Goal: Information Seeking & Learning: Learn about a topic

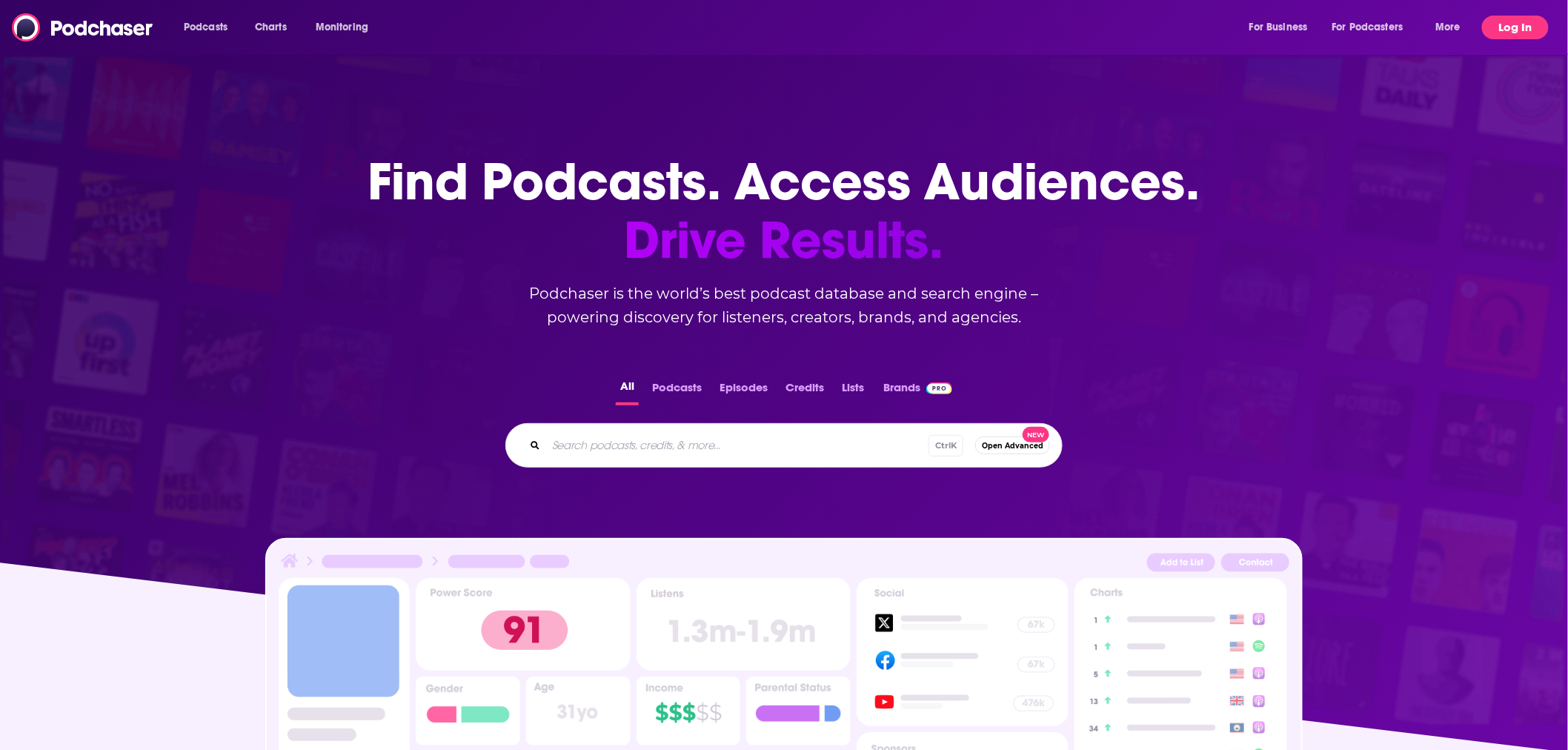
click at [1522, 30] on button "Log In" at bounding box center [1515, 27] width 67 height 24
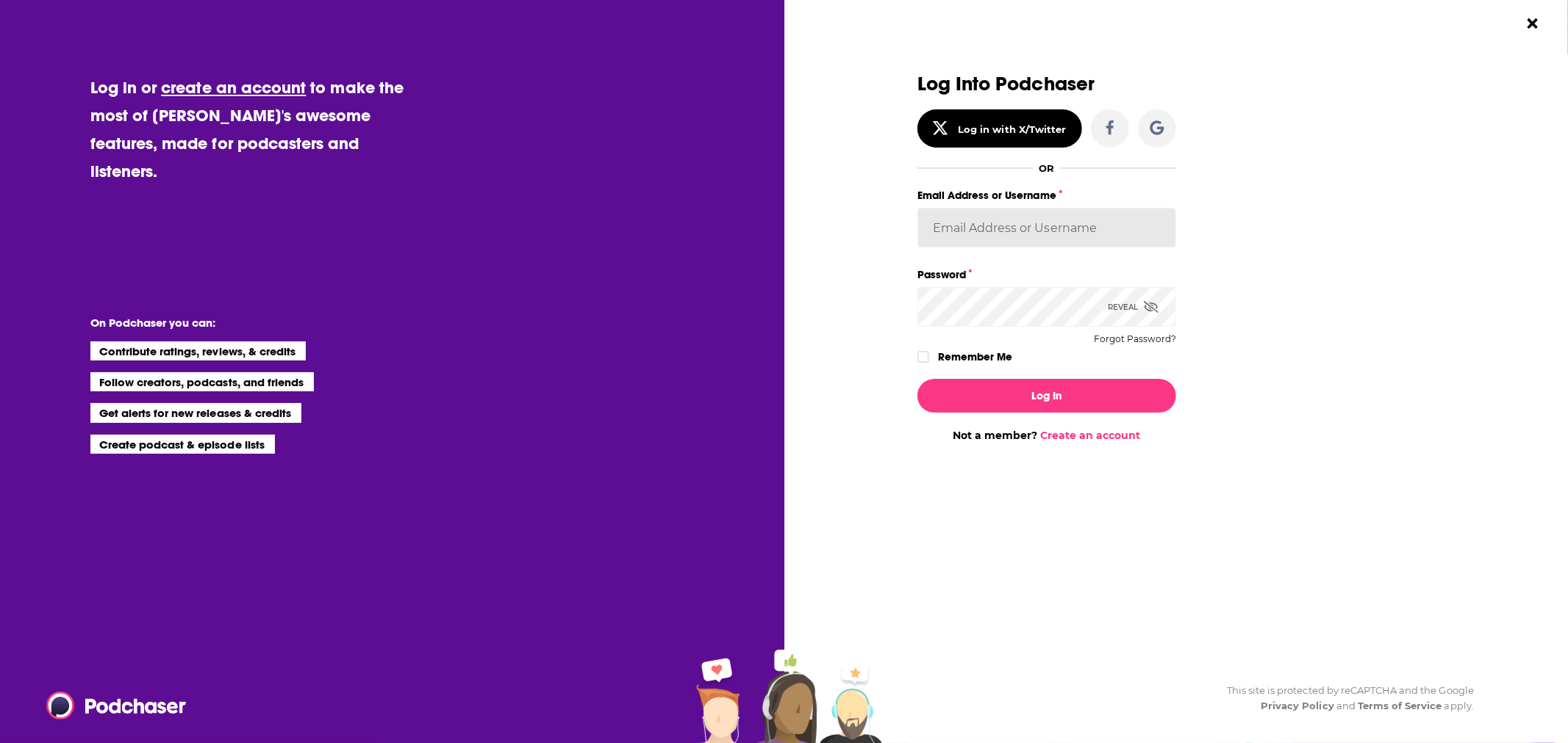
click at [1002, 242] on input "Email Address or Username" at bounding box center [1046, 227] width 258 height 40
click at [1303, 247] on div "Log Into Podchaser Log in with X/Twitter OR Email Address or Username Password …" at bounding box center [1172, 258] width 509 height 369
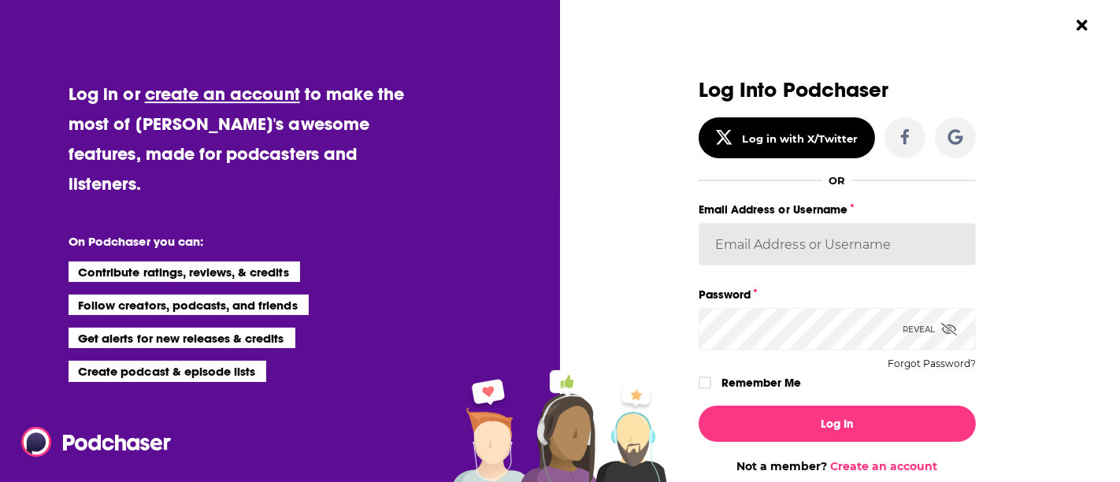
click at [849, 244] on input "Email Address or Username" at bounding box center [837, 244] width 277 height 43
paste input "melalv21"
type input "melalv21"
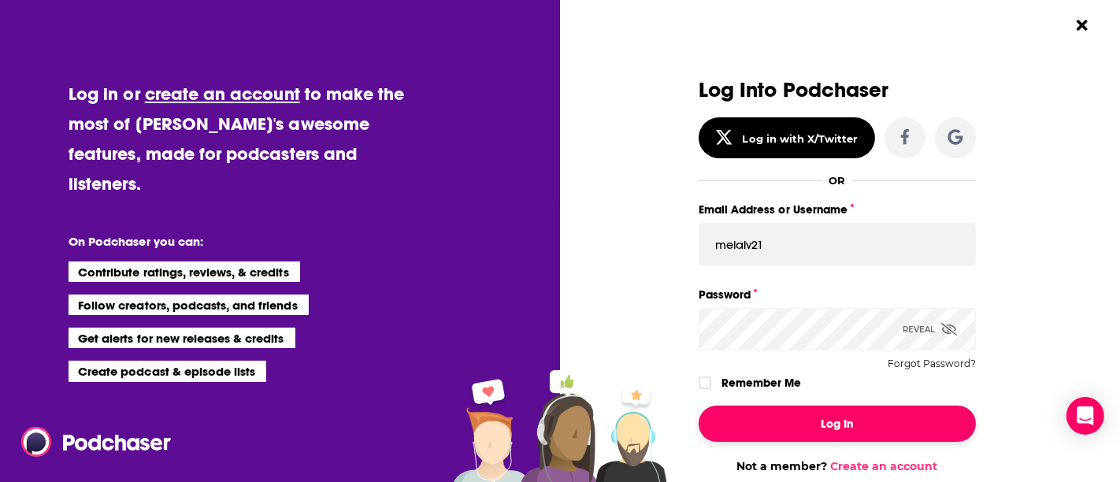
click at [833, 407] on button "Log In" at bounding box center [837, 424] width 277 height 36
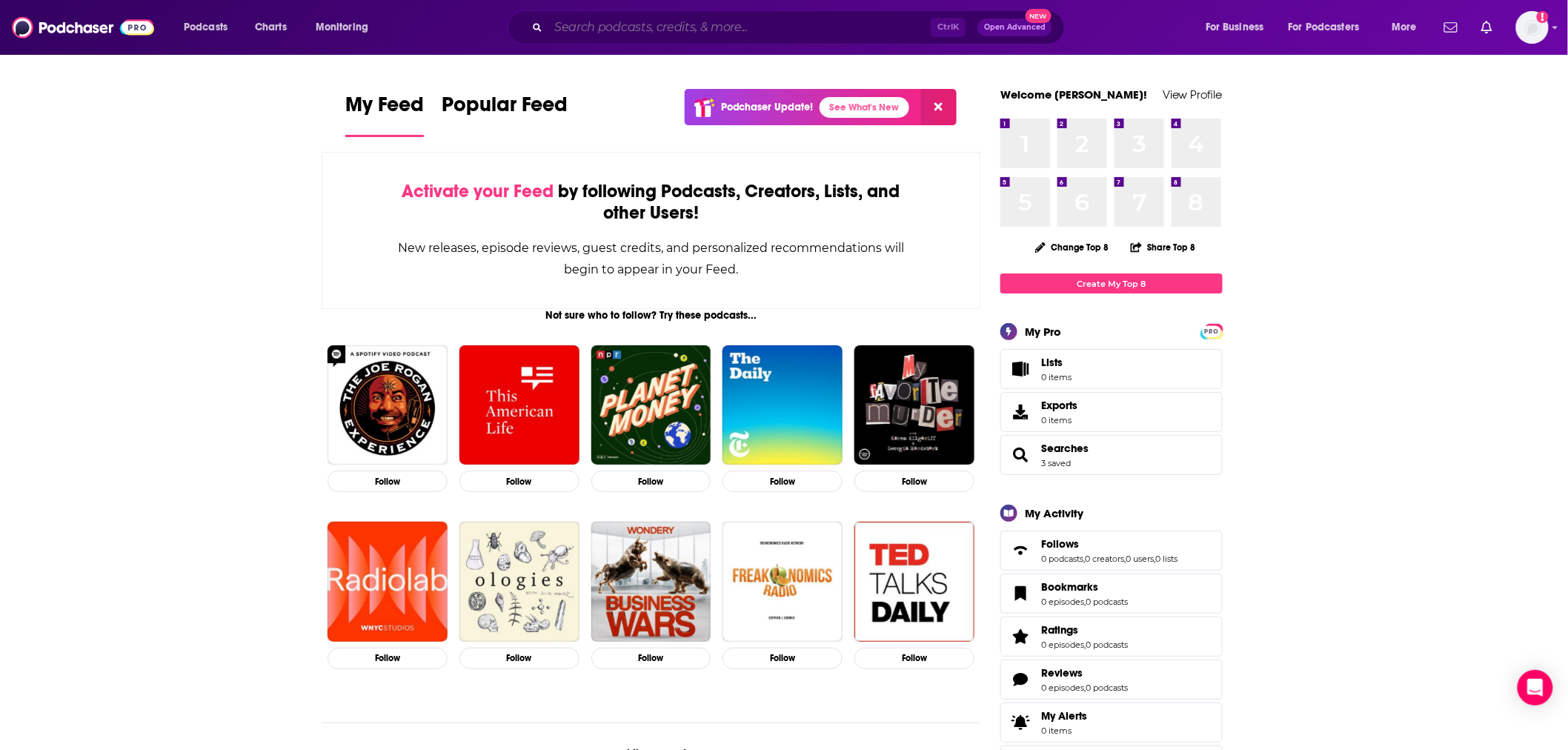
click at [657, 23] on input "Search podcasts, credits, & more..." at bounding box center [739, 27] width 383 height 24
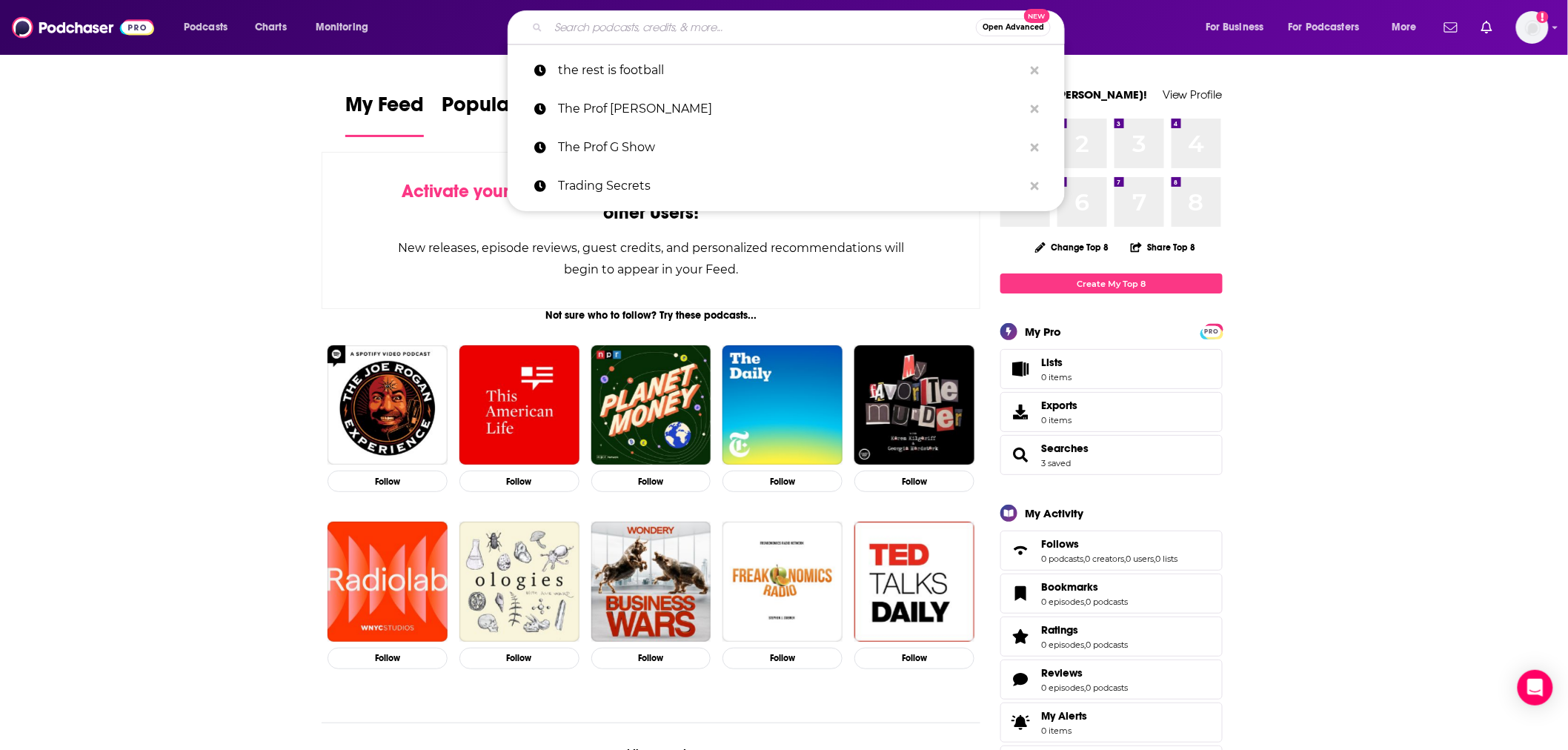
click at [687, 26] on input "Search podcasts, credits, & more..." at bounding box center [762, 27] width 428 height 24
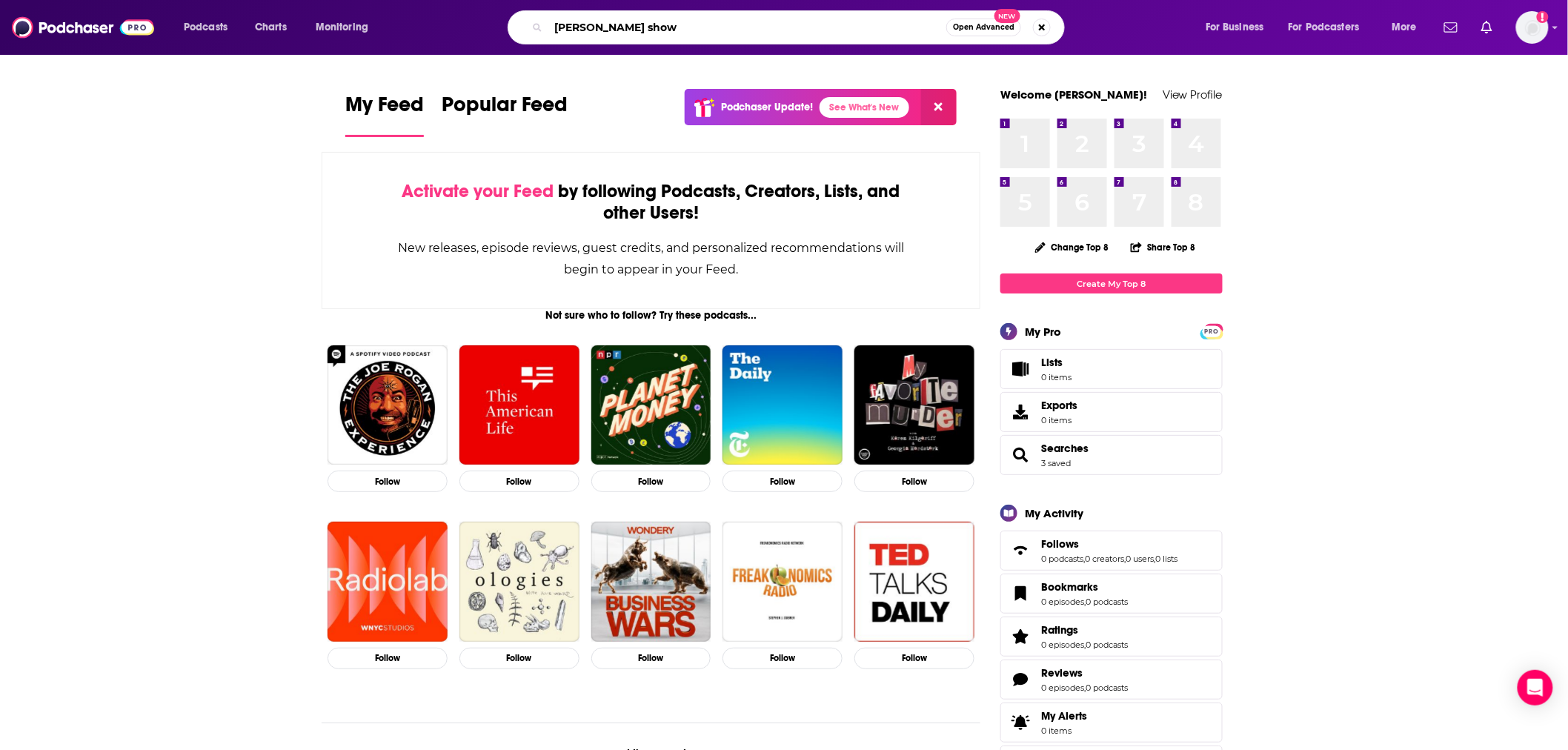
type input "[PERSON_NAME] show"
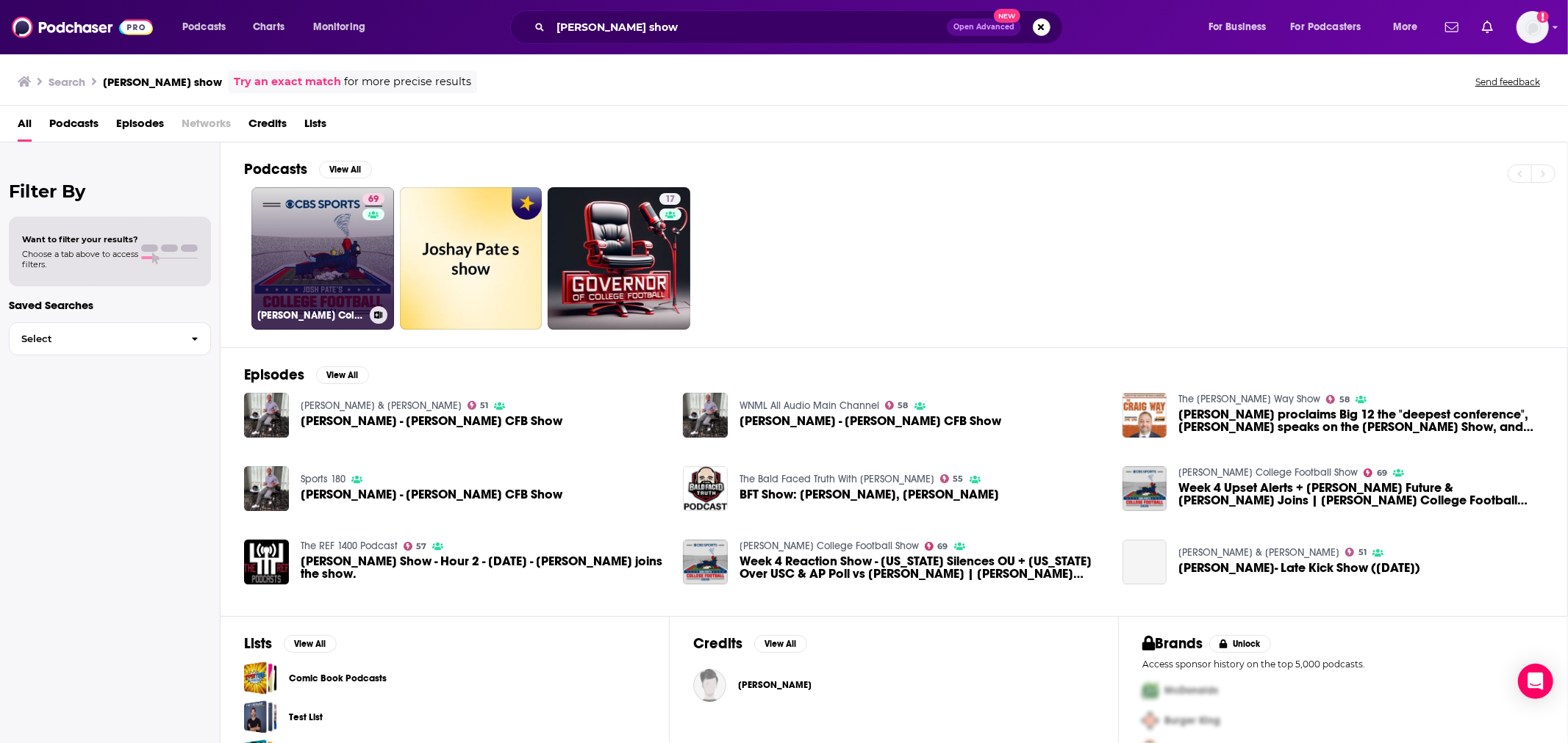
click at [327, 268] on link "69 [PERSON_NAME] College Football Show" at bounding box center [322, 258] width 143 height 143
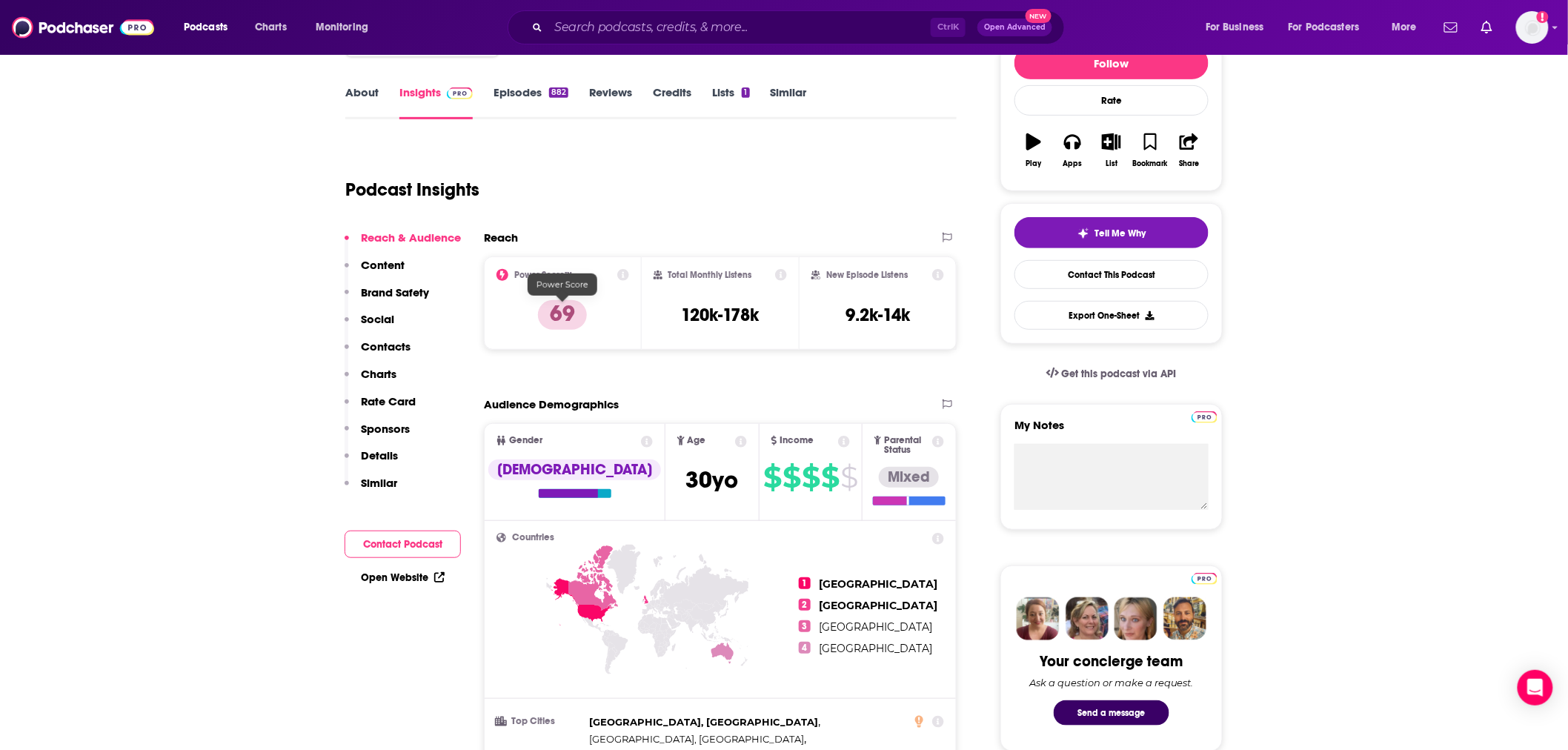
scroll to position [439, 0]
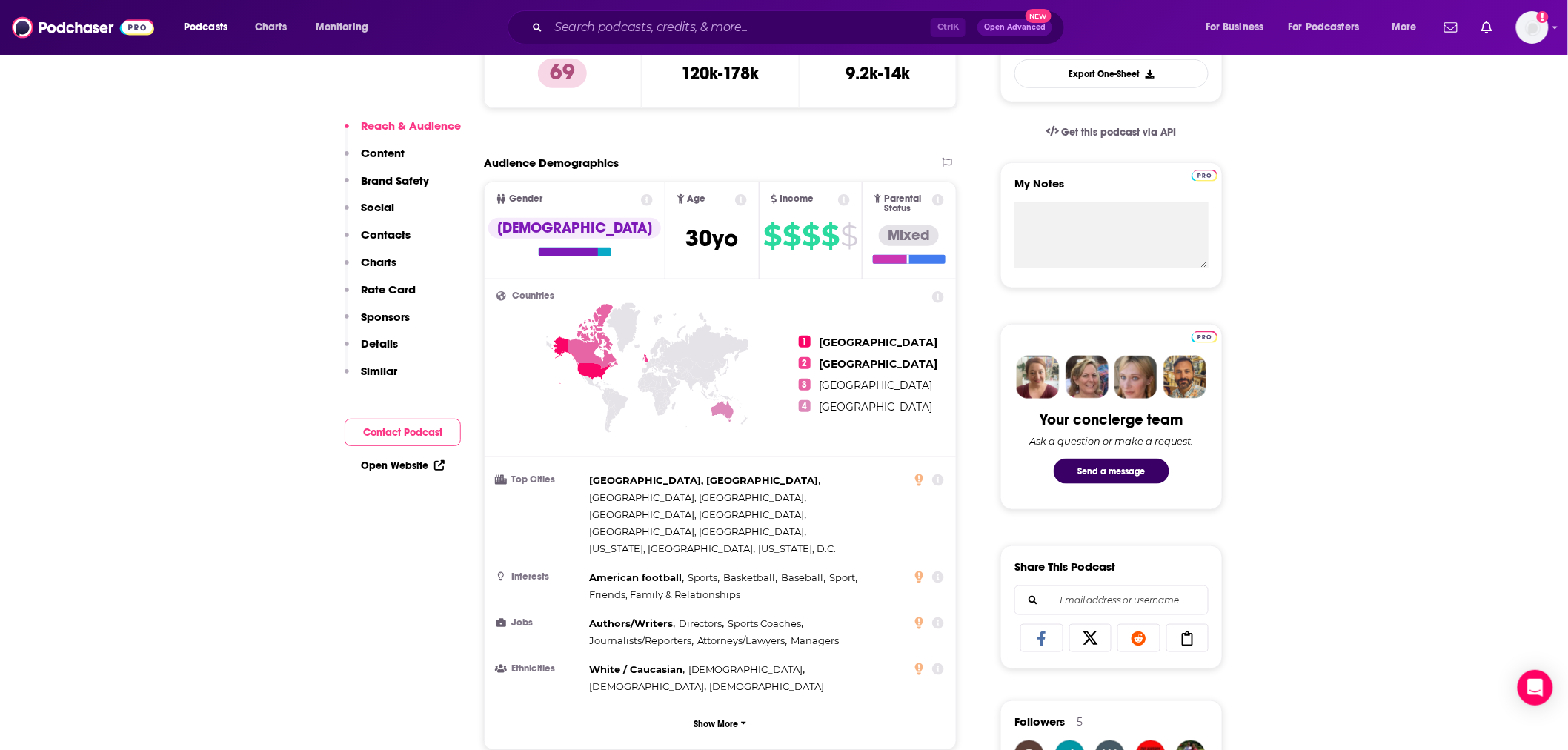
click at [388, 267] on p "Charts" at bounding box center [379, 262] width 36 height 14
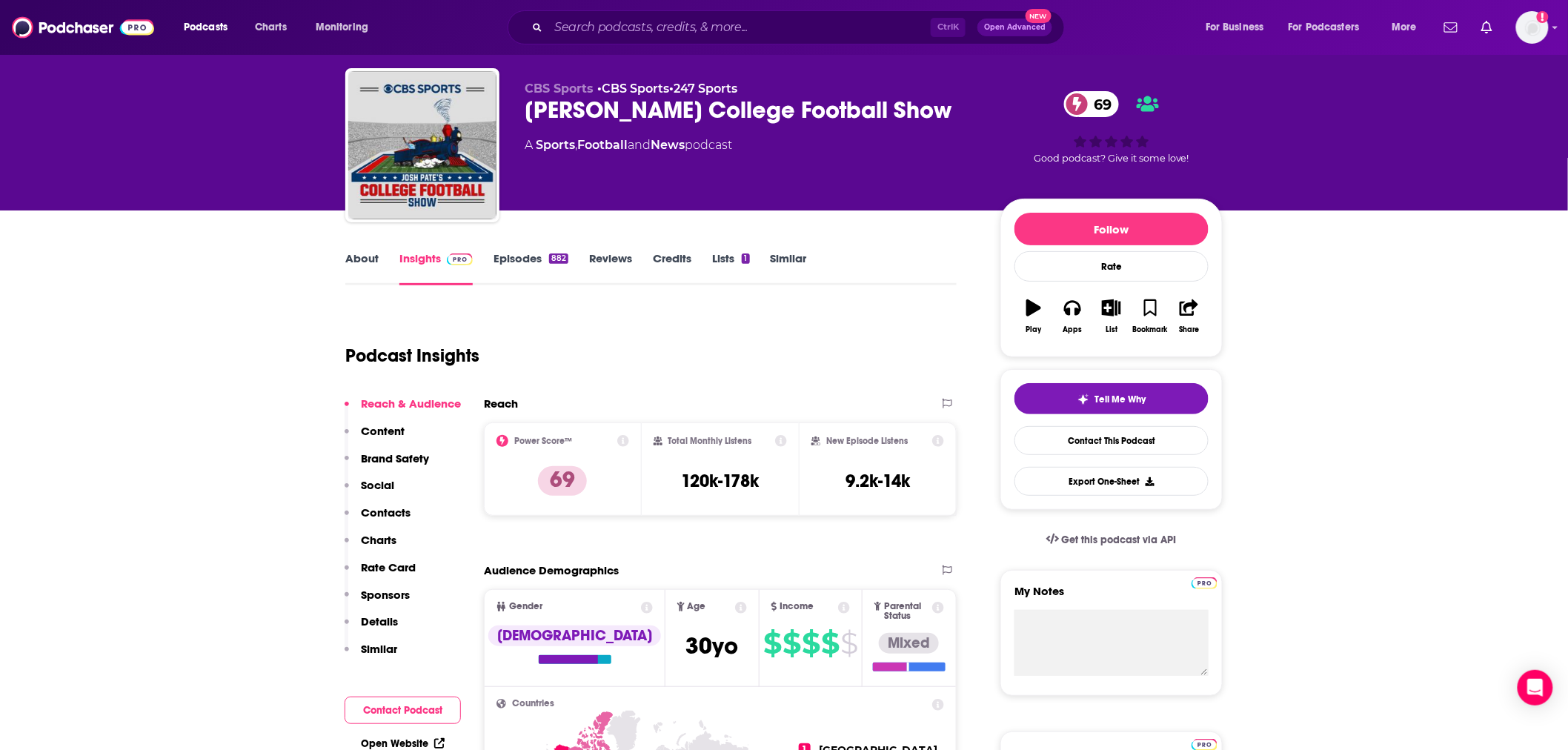
scroll to position [0, 0]
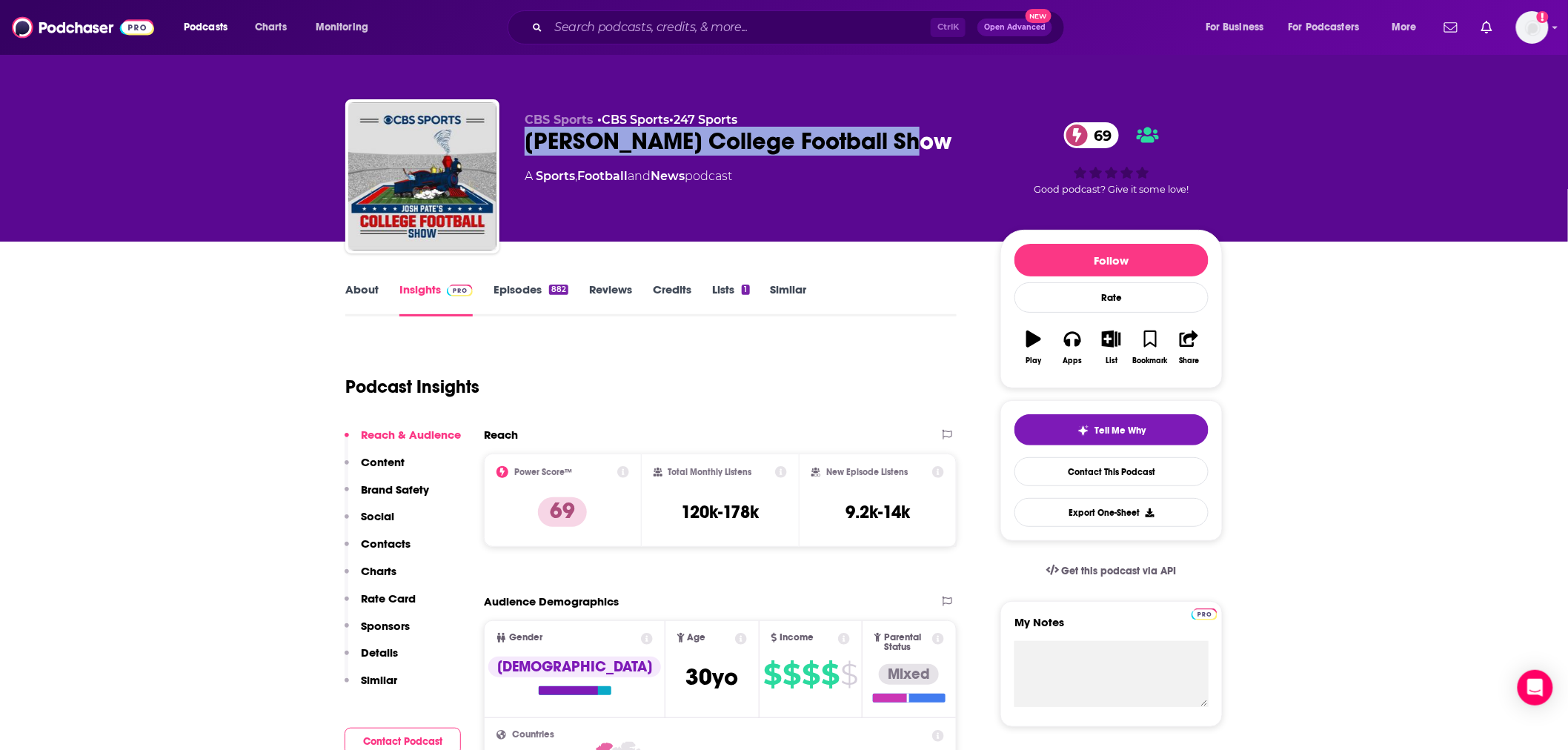
drag, startPoint x: 521, startPoint y: 143, endPoint x: 899, endPoint y: 141, distance: 378.0
click at [899, 141] on div "CBS Sports • CBS Sports • 247 Sports [PERSON_NAME] College Football Show 69 A S…" at bounding box center [784, 180] width 878 height 160
copy h2 "[PERSON_NAME] College Football Show"
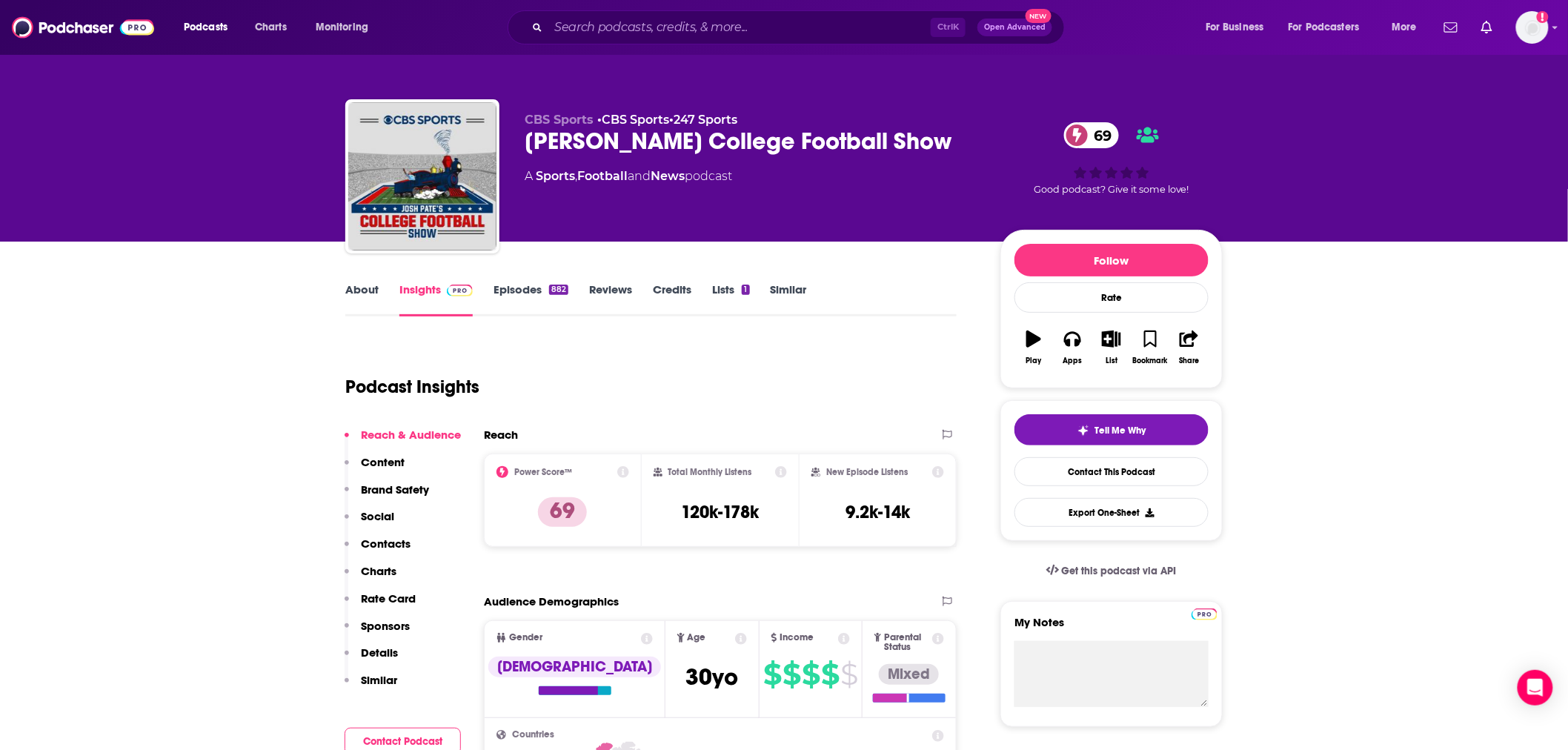
drag, startPoint x: 1460, startPoint y: 440, endPoint x: 1493, endPoint y: 124, distance: 317.7
